Goal: Information Seeking & Learning: Learn about a topic

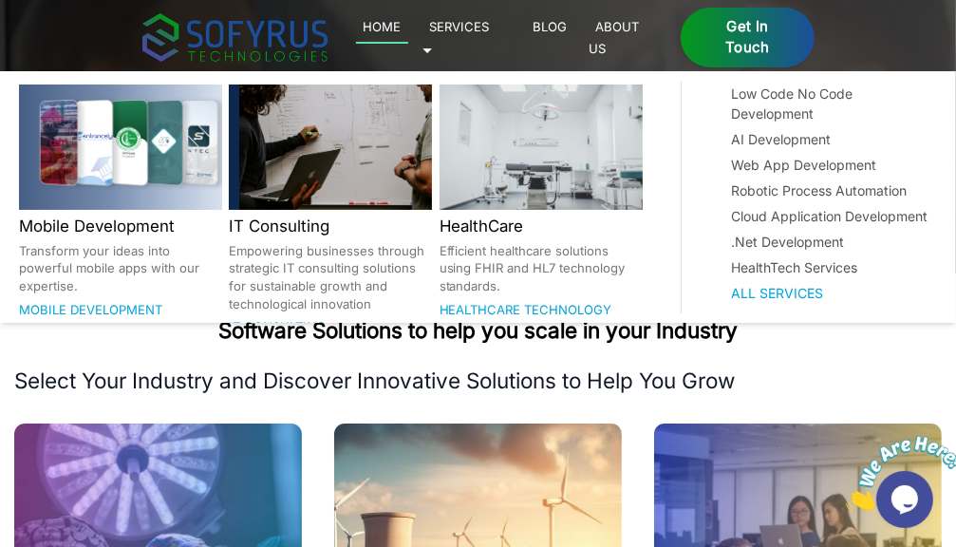
click at [490, 31] on link "Services 🞃" at bounding box center [455, 37] width 67 height 44
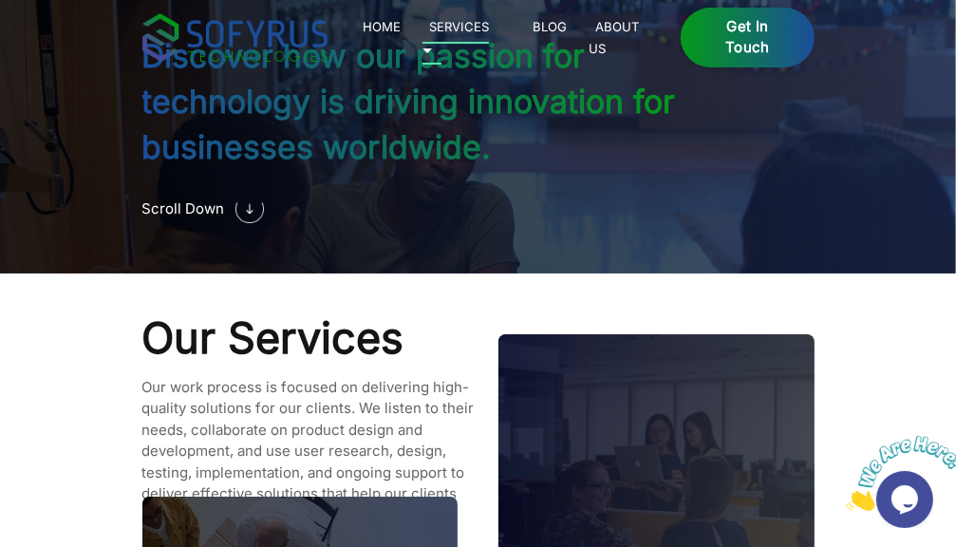
scroll to position [1561, 0]
